Goal: Information Seeking & Learning: Learn about a topic

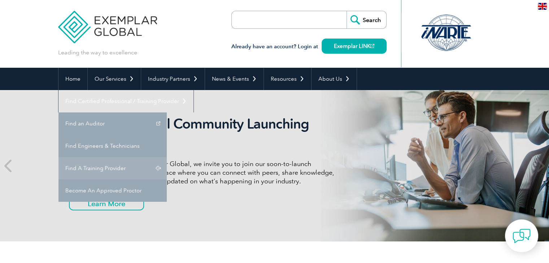
click at [167, 157] on link "Find A Training Provider" at bounding box center [112, 168] width 108 height 22
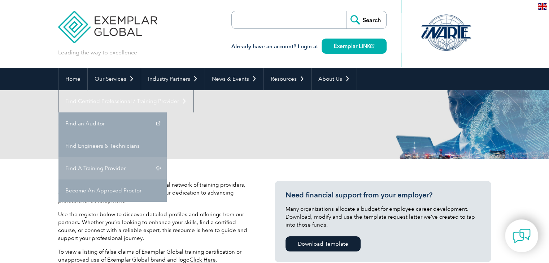
click at [167, 157] on link "Find A Training Provider" at bounding box center [112, 168] width 108 height 22
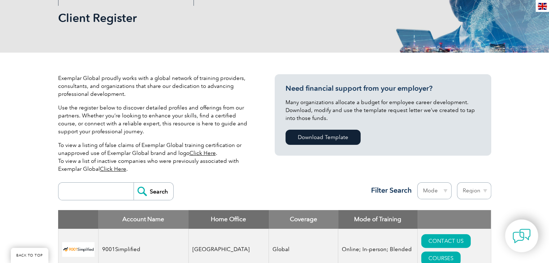
scroll to position [118, 0]
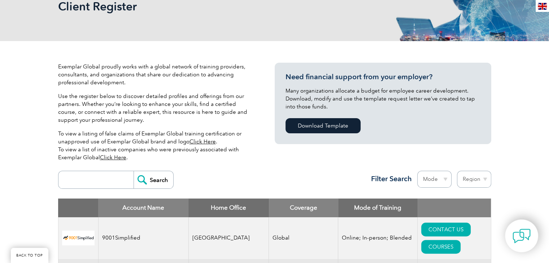
click at [69, 176] on input "search" at bounding box center [97, 179] width 71 height 17
click at [73, 178] on input "search" at bounding box center [97, 179] width 71 height 17
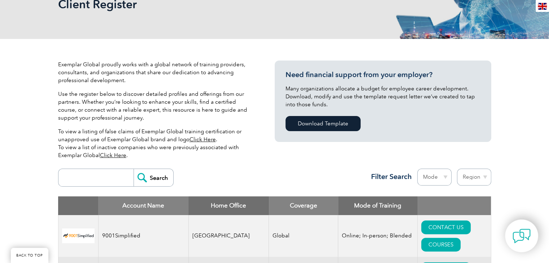
type input "biqs"
click at [142, 185] on input "Search" at bounding box center [153, 177] width 40 height 17
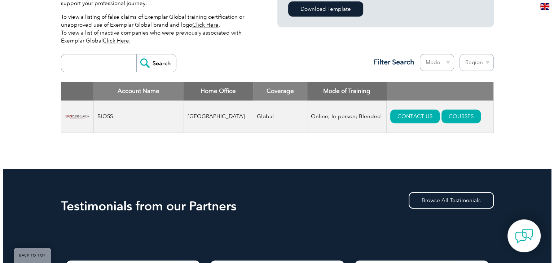
scroll to position [236, 0]
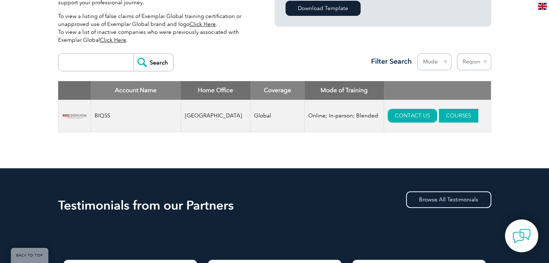
click at [452, 116] on link "COURSES" at bounding box center [458, 116] width 39 height 14
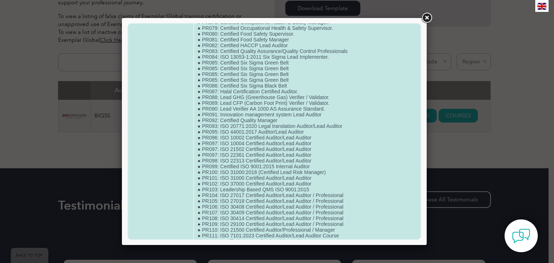
scroll to position [558, 0]
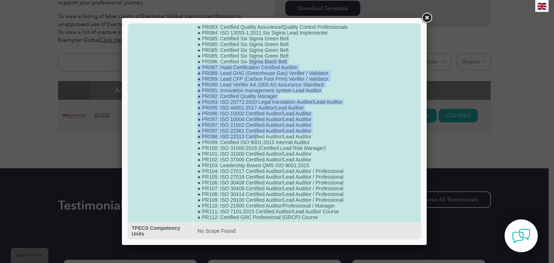
drag, startPoint x: 255, startPoint y: 134, endPoint x: 248, endPoint y: 52, distance: 82.2
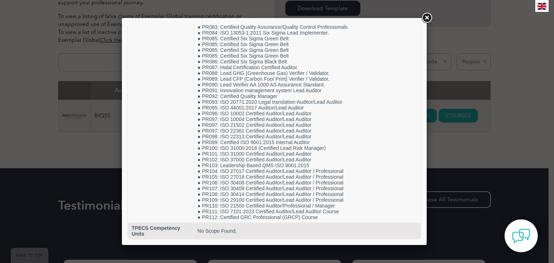
click at [429, 18] on link at bounding box center [426, 18] width 13 height 13
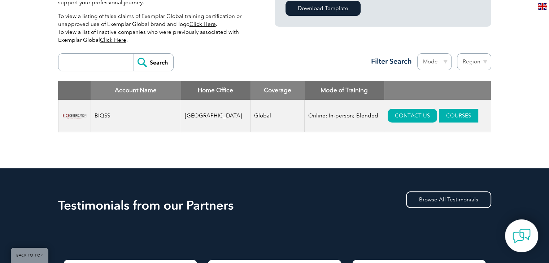
click at [443, 116] on link "COURSES" at bounding box center [458, 116] width 39 height 14
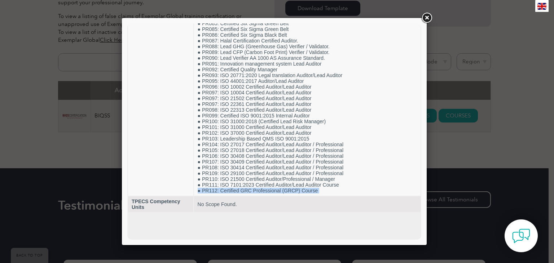
click at [329, 213] on div "Close" at bounding box center [274, 213] width 294 height 0
